Goal: Navigation & Orientation: Find specific page/section

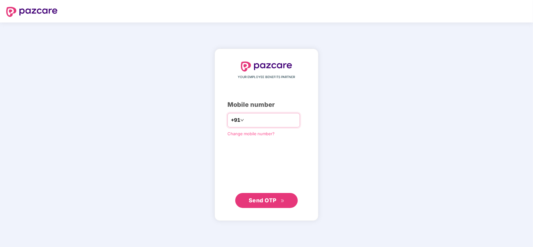
type input "*"
type input "**********"
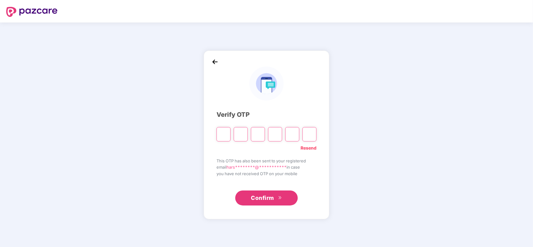
type input "*"
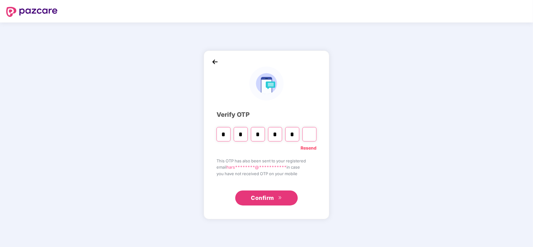
type input "*"
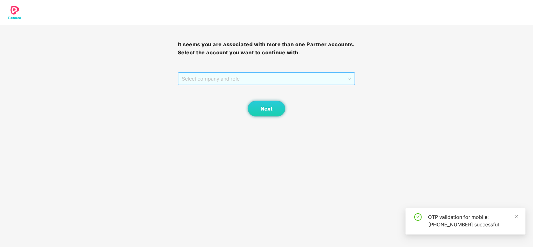
click at [225, 80] on span "Select company and role" at bounding box center [267, 79] width 170 height 12
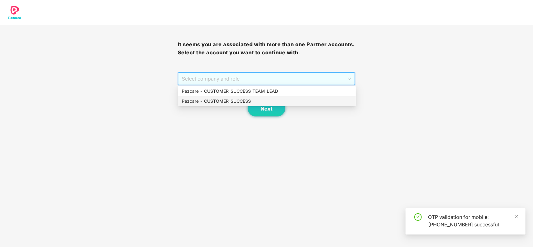
click at [221, 102] on div "Pazcare - CUSTOMER_SUCCESS" at bounding box center [267, 101] width 170 height 7
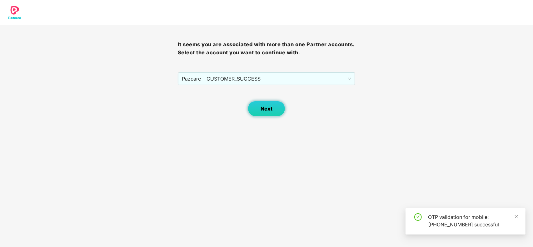
click at [270, 110] on span "Next" at bounding box center [267, 109] width 12 height 6
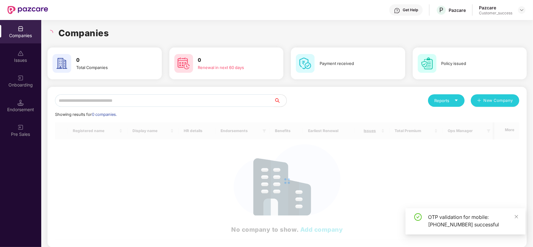
click at [194, 101] on input "text" at bounding box center [164, 100] width 219 height 13
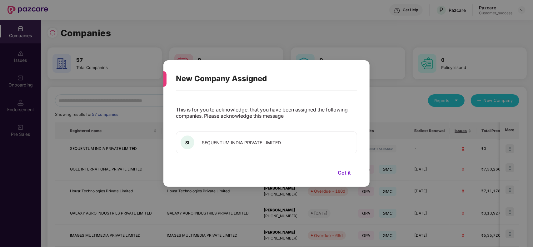
click at [342, 168] on button "Got it" at bounding box center [345, 172] width 26 height 9
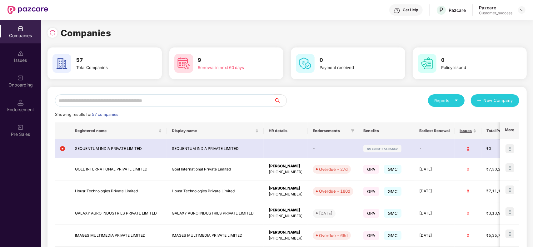
click at [118, 102] on input "text" at bounding box center [164, 100] width 219 height 13
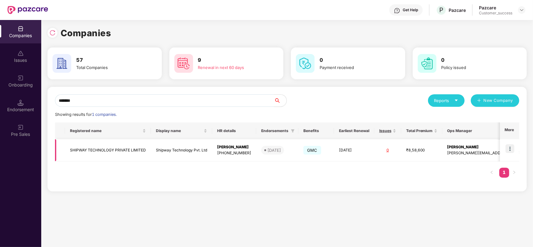
type input "*******"
click at [513, 149] on img at bounding box center [510, 148] width 9 height 9
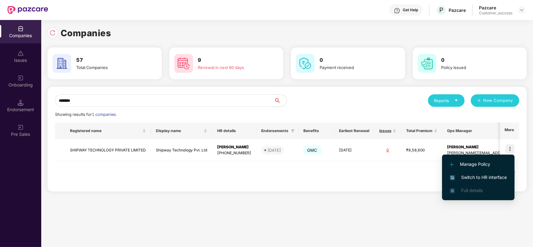
click at [491, 175] on span "Switch to HR interface" at bounding box center [478, 177] width 57 height 7
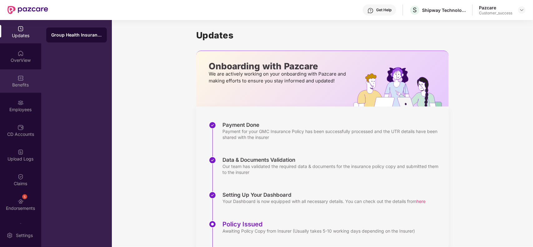
click at [23, 84] on div "Benefits" at bounding box center [20, 85] width 41 height 6
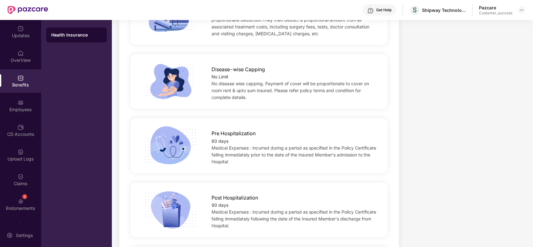
scroll to position [885, 0]
